Goal: Transaction & Acquisition: Purchase product/service

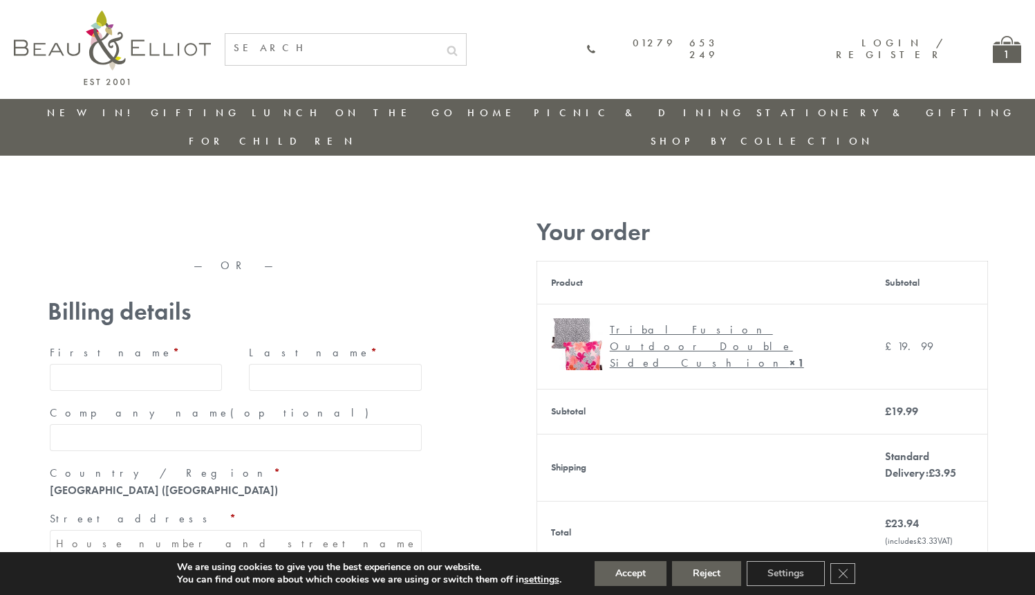
type input "[EMAIL_ADDRESS][DOMAIN_NAME]"
type input "[PERSON_NAME]"
type input "Williams"
type input "23, Scottsdale, Happytown"
type input "London"
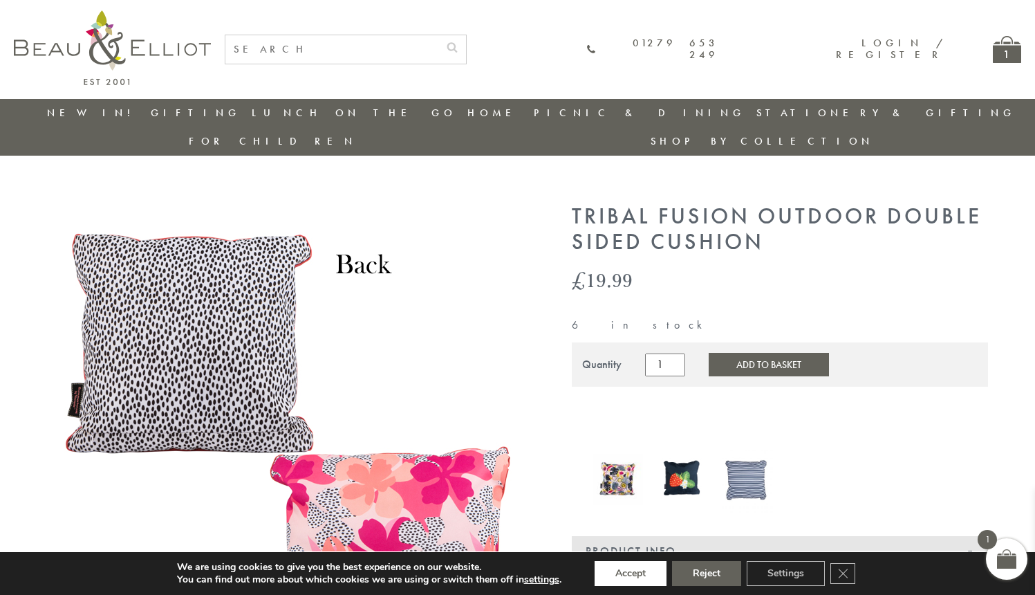
click at [631, 573] on button "Accept" at bounding box center [631, 573] width 72 height 25
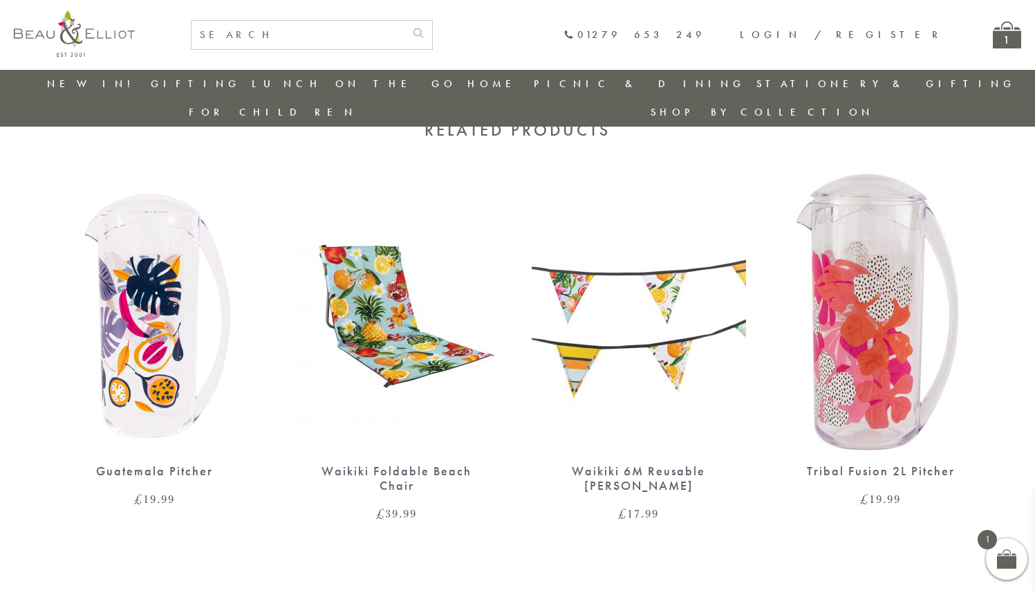
scroll to position [1017, 0]
